Goal: Information Seeking & Learning: Understand process/instructions

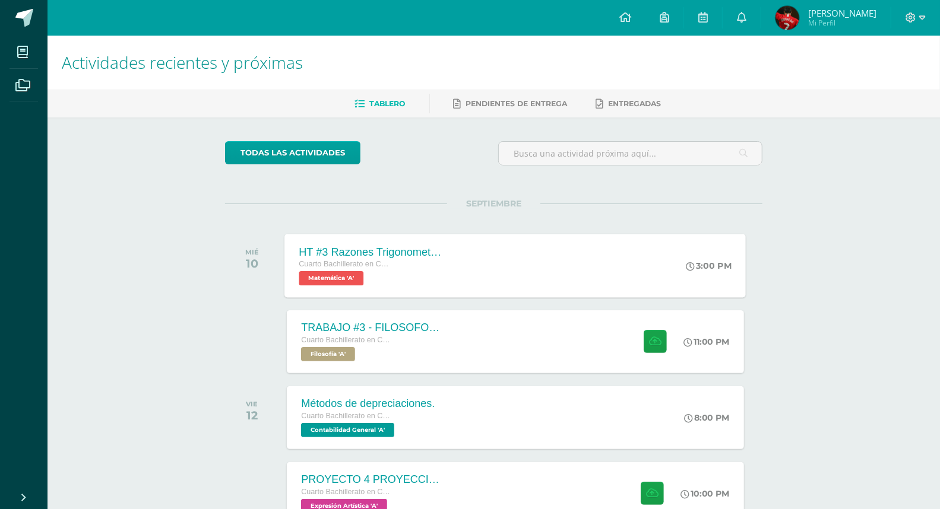
click at [591, 270] on div "HT #3 Razones Trigonometricas Cuarto Bachillerato en CCLL con Orientación en Co…" at bounding box center [515, 266] width 461 height 64
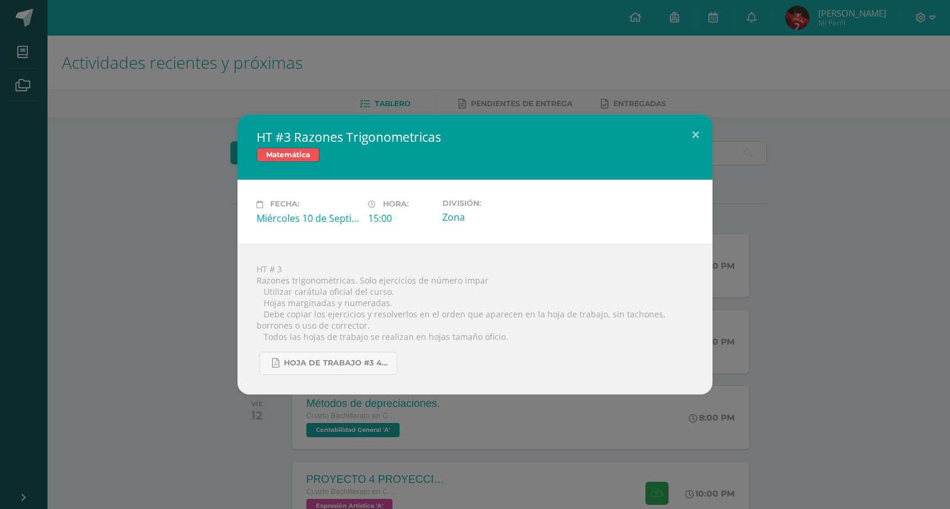
click at [838, 205] on div "HT #3 Razones Trigonometricas Matemática Fecha: [DATE] Hora: 15:00 División:" at bounding box center [475, 255] width 940 height 280
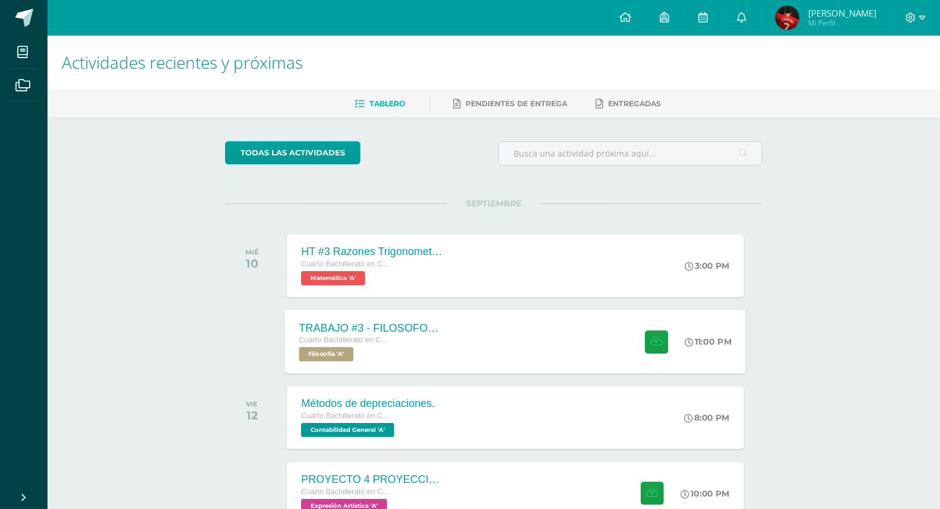
click at [384, 327] on div "TRABAJO #3 - FILOSOFOS [DEMOGRAPHIC_DATA]" at bounding box center [371, 328] width 144 height 12
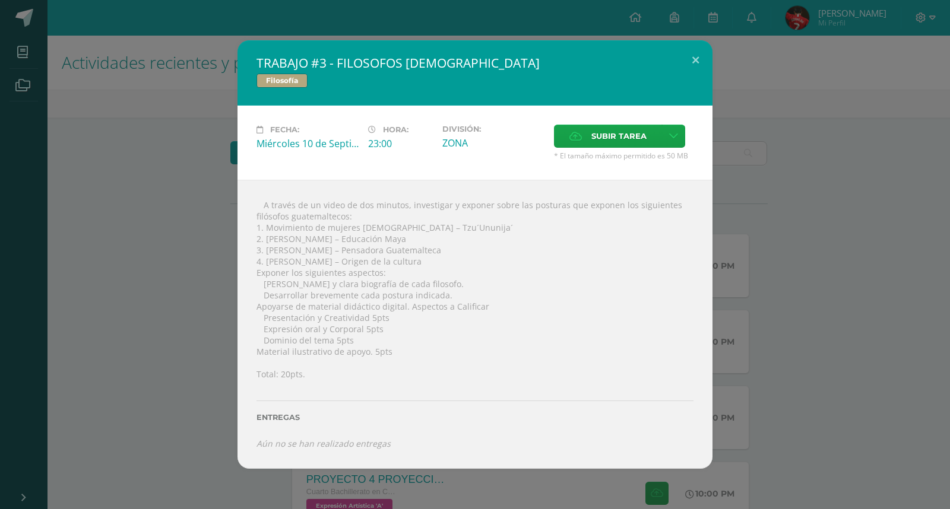
click at [394, 208] on div " A través de un video de dos minutos, investigar y exponer sobre las posturas …" at bounding box center [474, 324] width 475 height 289
drag, startPoint x: 357, startPoint y: 205, endPoint x: 391, endPoint y: 205, distance: 33.8
click at [391, 205] on div " A través de un video de dos minutos, investigar y exponer sobre las posturas …" at bounding box center [474, 324] width 475 height 289
click at [399, 212] on div " A través de un video de dos minutos, investigar y exponer sobre las posturas …" at bounding box center [474, 324] width 475 height 289
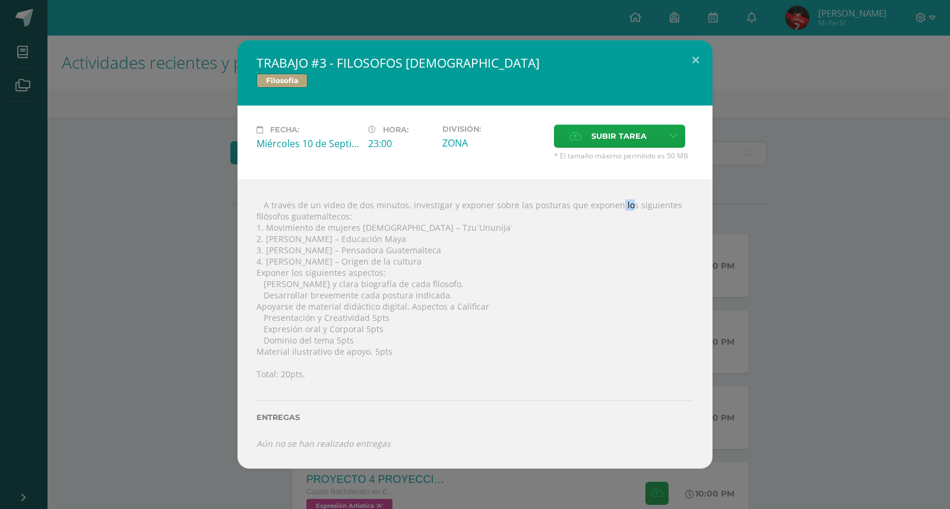
drag, startPoint x: 590, startPoint y: 210, endPoint x: 606, endPoint y: 211, distance: 16.1
click at [603, 210] on div " A través de un video de dos minutos, investigar y exponer sobre las posturas …" at bounding box center [474, 324] width 475 height 289
click at [612, 211] on div " A través de un video de dos minutos, investigar y exponer sobre las posturas …" at bounding box center [474, 324] width 475 height 289
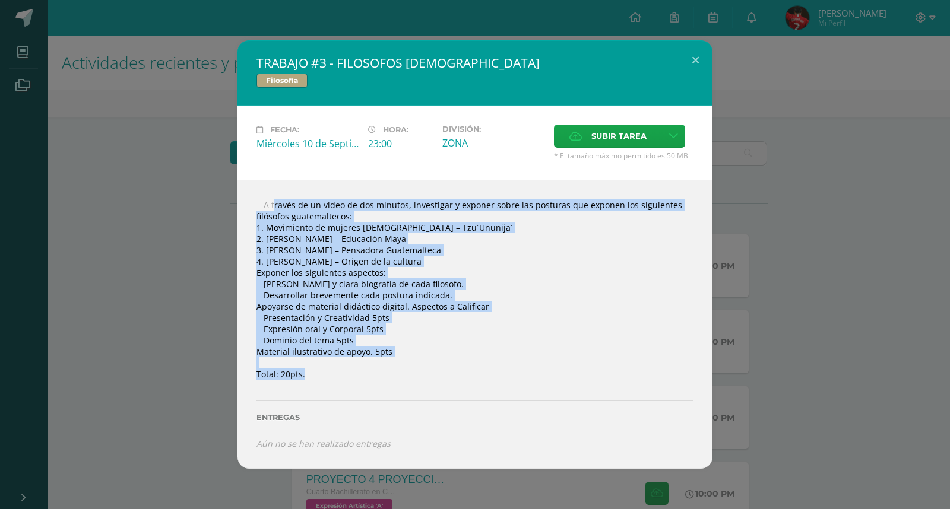
drag, startPoint x: 387, startPoint y: 398, endPoint x: 251, endPoint y: 199, distance: 240.9
click at [251, 199] on div " A través de un video de dos minutos, investigar y exponer sobre las posturas …" at bounding box center [474, 324] width 475 height 289
copy div " A través de un video de dos minutos, investigar y exponer sobre las posturas …"
click at [83, 242] on div "TRABAJO #3 - FILOSOFOS [DEMOGRAPHIC_DATA] Filosofía Fecha: [DATE] Hora: 23:00 D…" at bounding box center [475, 254] width 940 height 429
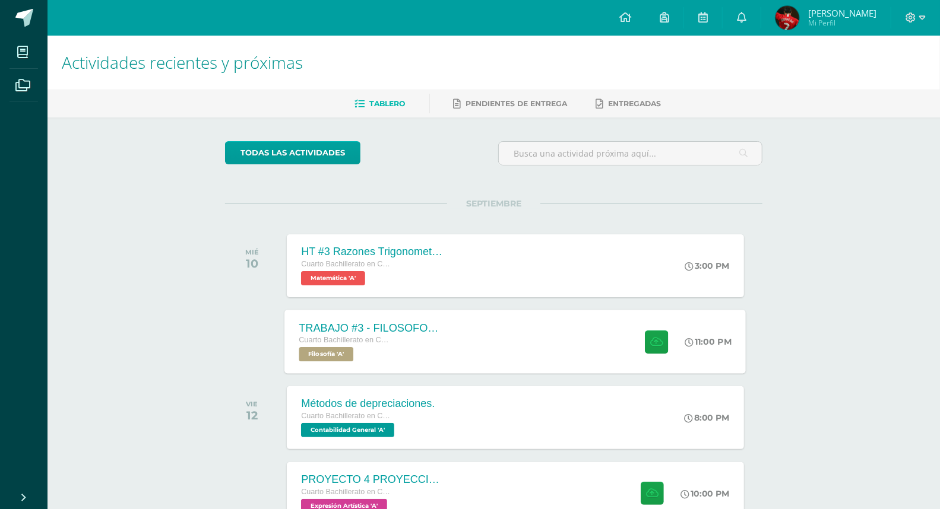
click at [479, 330] on div "TRABAJO #3 - FILOSOFOS [DEMOGRAPHIC_DATA] Cuarto Bachillerato en CCLL con Orien…" at bounding box center [515, 342] width 461 height 64
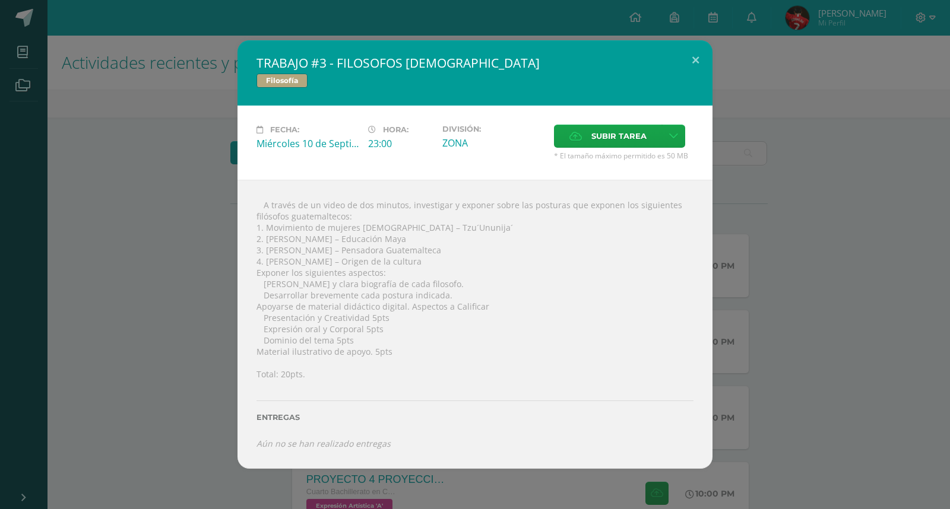
click at [337, 239] on div " A través de un video de dos minutos, investigar y exponer sobre las posturas …" at bounding box center [474, 324] width 475 height 289
drag, startPoint x: 342, startPoint y: 240, endPoint x: 428, endPoint y: 246, distance: 86.3
click at [428, 246] on div " A través de un video de dos minutos, investigar y exponer sobre las posturas …" at bounding box center [474, 324] width 475 height 289
click at [431, 253] on div " A través de un video de dos minutos, investigar y exponer sobre las posturas …" at bounding box center [474, 324] width 475 height 289
